Goal: Task Accomplishment & Management: Manage account settings

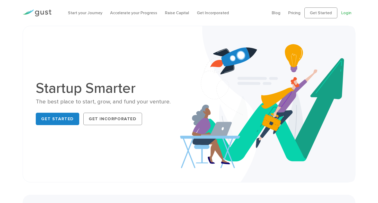
click at [344, 13] on link "Login" at bounding box center [346, 12] width 10 height 5
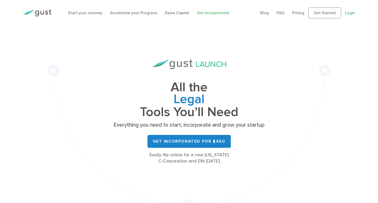
click at [349, 15] on link "Login" at bounding box center [350, 12] width 10 height 5
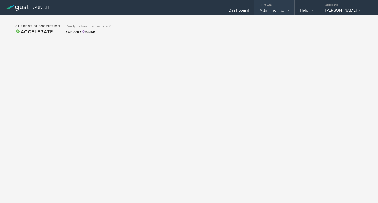
click at [287, 10] on polyline at bounding box center [287, 11] width 3 height 2
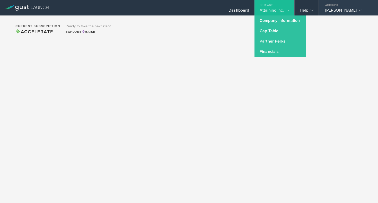
click at [362, 11] on icon at bounding box center [360, 10] width 3 height 3
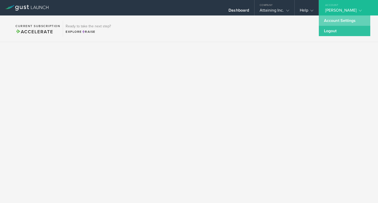
click at [351, 19] on link "Account Settings" at bounding box center [344, 20] width 51 height 10
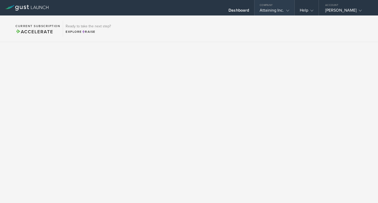
click at [263, 11] on div "Attaining Inc." at bounding box center [274, 12] width 29 height 8
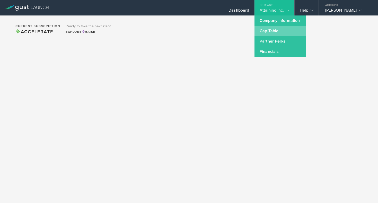
click at [261, 28] on link "Cap Table" at bounding box center [280, 31] width 51 height 10
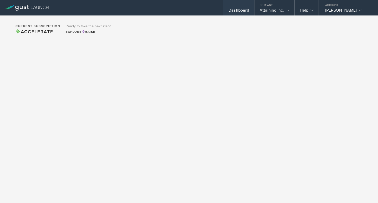
click at [244, 9] on div "Dashboard" at bounding box center [239, 12] width 21 height 8
click at [242, 13] on div "Dashboard" at bounding box center [239, 12] width 21 height 8
click at [304, 13] on div "Help" at bounding box center [307, 12] width 14 height 8
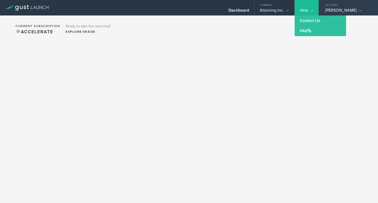
click at [340, 10] on div "Dr. Faye I. Loskamp" at bounding box center [347, 12] width 44 height 8
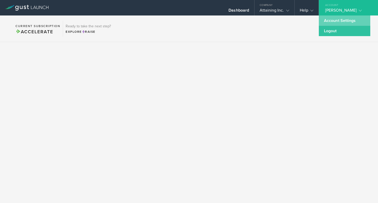
click at [332, 21] on link "Account Settings" at bounding box center [344, 20] width 51 height 10
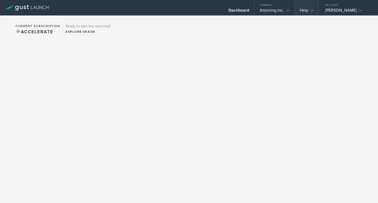
click at [309, 12] on gust-icon at bounding box center [310, 10] width 5 height 5
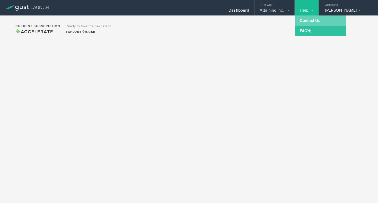
click at [306, 21] on link "Contact Us" at bounding box center [320, 20] width 51 height 10
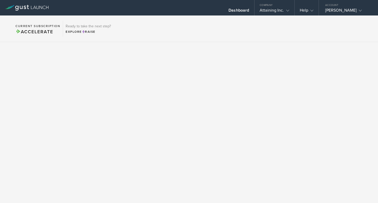
click at [260, 31] on section "Current Subscription Accelerate Ready to take the next step? Explore Raise" at bounding box center [189, 28] width 378 height 27
click at [260, 32] on section "Current Subscription Accelerate Ready to take the next step? Explore Raise" at bounding box center [189, 28] width 378 height 27
drag, startPoint x: 260, startPoint y: 32, endPoint x: 263, endPoint y: 31, distance: 3.6
click at [261, 31] on section "Current Subscription Accelerate Ready to take the next step? Explore Raise" at bounding box center [189, 28] width 378 height 27
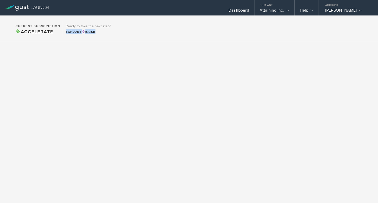
click at [262, 138] on body "Dashboard Company Attaining Inc. Company Information Relationships Cap Table Ma…" at bounding box center [189, 101] width 378 height 203
click at [262, 138] on div at bounding box center [189, 119] width 378 height 154
click at [277, 10] on div "Attaining Inc." at bounding box center [274, 12] width 29 height 8
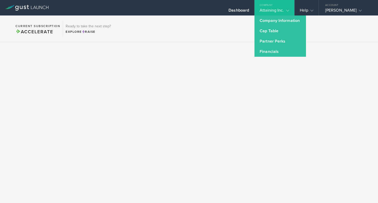
click at [275, 8] on div "Attaining Inc." at bounding box center [274, 12] width 29 height 8
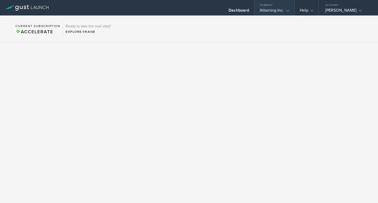
click at [275, 8] on div "Attaining Inc." at bounding box center [274, 12] width 29 height 8
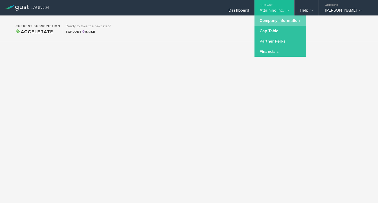
click at [277, 20] on link "Company Information" at bounding box center [280, 20] width 51 height 10
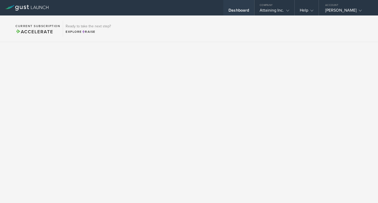
click at [245, 12] on div "Dashboard" at bounding box center [239, 12] width 21 height 8
click at [341, 10] on div "Dr. Faye I. Loskamp" at bounding box center [347, 12] width 44 height 8
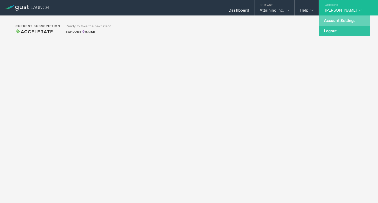
click at [334, 18] on link "Account Settings" at bounding box center [344, 20] width 51 height 10
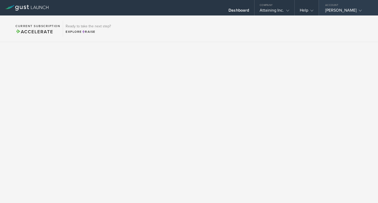
click at [334, 11] on div "Dr. Faye I. Loskamp" at bounding box center [347, 12] width 44 height 8
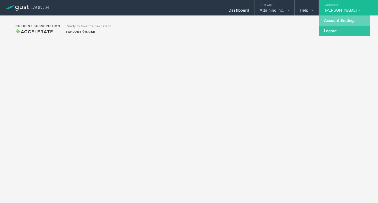
click at [331, 23] on link "Account Settings" at bounding box center [344, 20] width 51 height 10
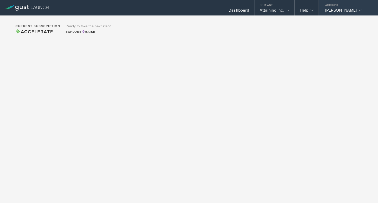
click at [362, 11] on icon at bounding box center [360, 10] width 3 height 3
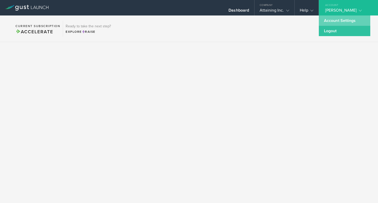
click at [341, 21] on link "Account Settings" at bounding box center [344, 20] width 51 height 10
